Goal: Information Seeking & Learning: Learn about a topic

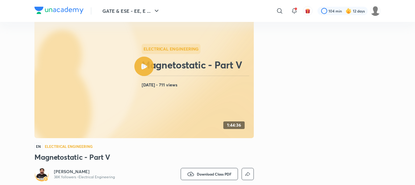
scroll to position [12, 0]
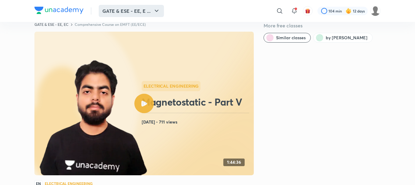
click at [150, 9] on button "GATE & ESE - EE, E ..." at bounding box center [131, 11] width 65 height 12
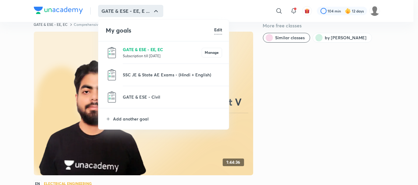
click at [151, 46] on p "GATE & ESE - EE, EC" at bounding box center [162, 49] width 79 height 6
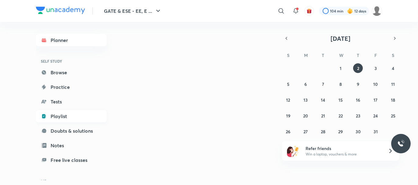
click at [53, 114] on link "Playlist" at bounding box center [71, 116] width 71 height 12
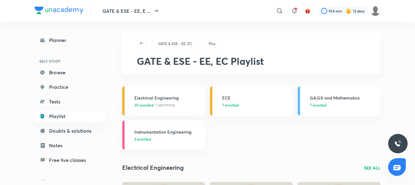
scroll to position [3, 0]
click at [169, 93] on link "Electrical Engineering 20 enrolled • 1 upcoming" at bounding box center [163, 101] width 83 height 29
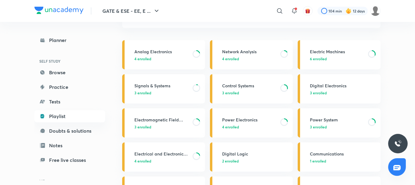
scroll to position [50, 0]
click at [165, 118] on h3 "Electromagnetic Field Theory" at bounding box center [161, 119] width 55 height 6
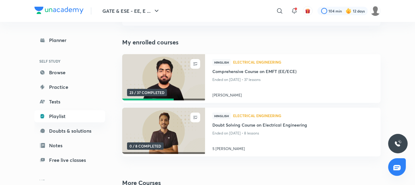
scroll to position [53, 0]
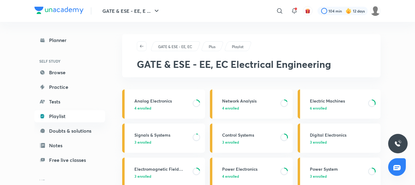
click at [261, 102] on h3 "Network Analysis" at bounding box center [249, 101] width 55 height 6
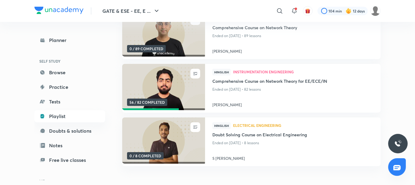
scroll to position [96, 0]
click at [176, 81] on img at bounding box center [163, 86] width 84 height 47
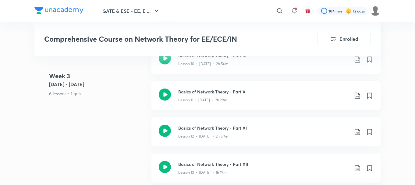
scroll to position [811, 0]
click at [161, 89] on icon at bounding box center [165, 95] width 12 height 12
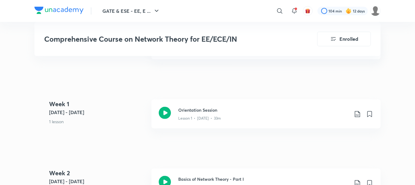
scroll to position [329, 0]
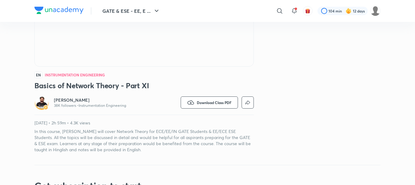
scroll to position [122, 0]
